Goal: Check status: Check status

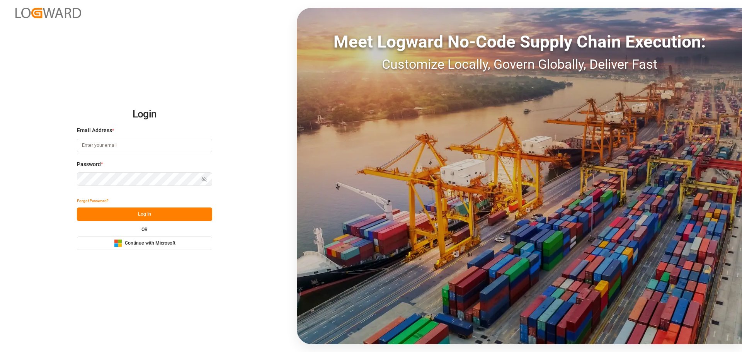
click at [142, 245] on span "Continue with Microsoft" at bounding box center [150, 243] width 51 height 7
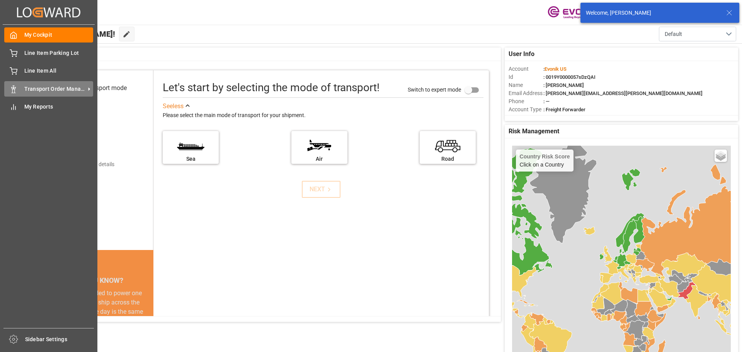
click at [43, 87] on span "Transport Order Management" at bounding box center [54, 89] width 61 height 8
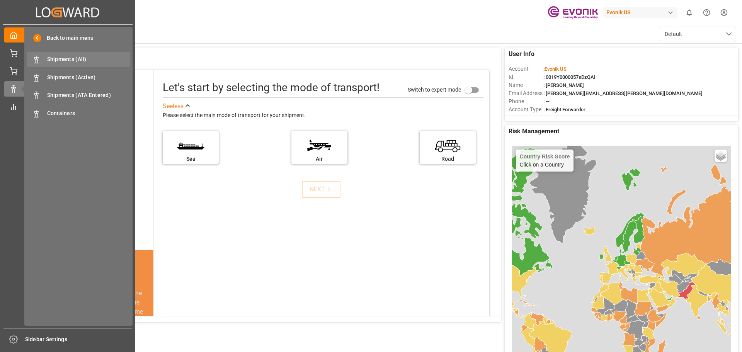
click at [72, 60] on span "Shipments (All)" at bounding box center [88, 59] width 83 height 8
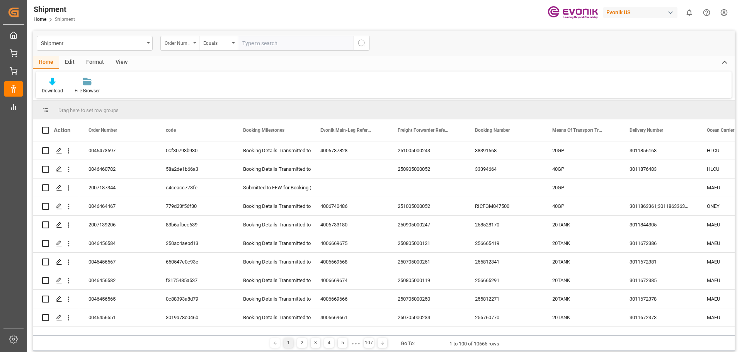
click at [193, 44] on div "Order Number" at bounding box center [179, 43] width 39 height 15
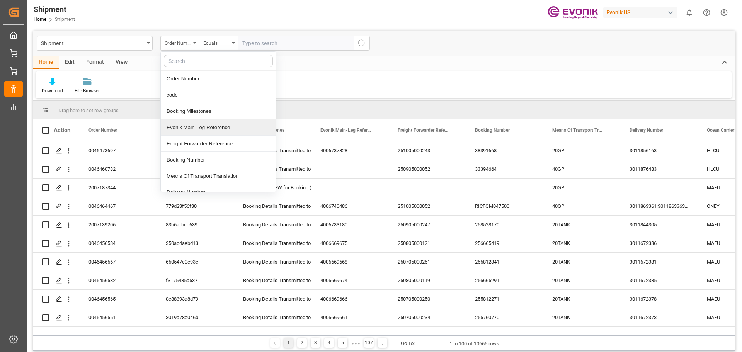
click at [198, 126] on div "Evonik Main-Leg Reference" at bounding box center [218, 127] width 115 height 16
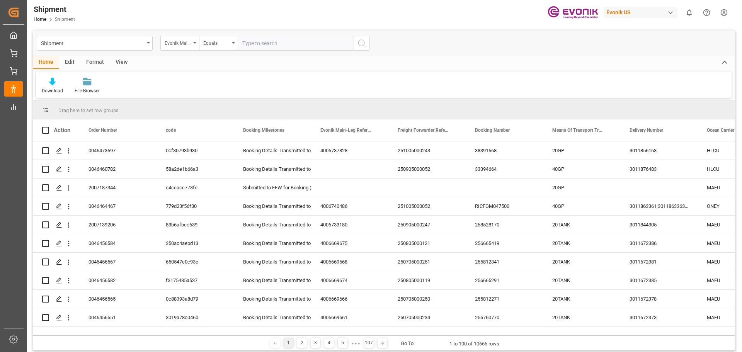
click at [248, 43] on input "text" at bounding box center [296, 43] width 116 height 15
type input "4006711621"
